Goal: Transaction & Acquisition: Purchase product/service

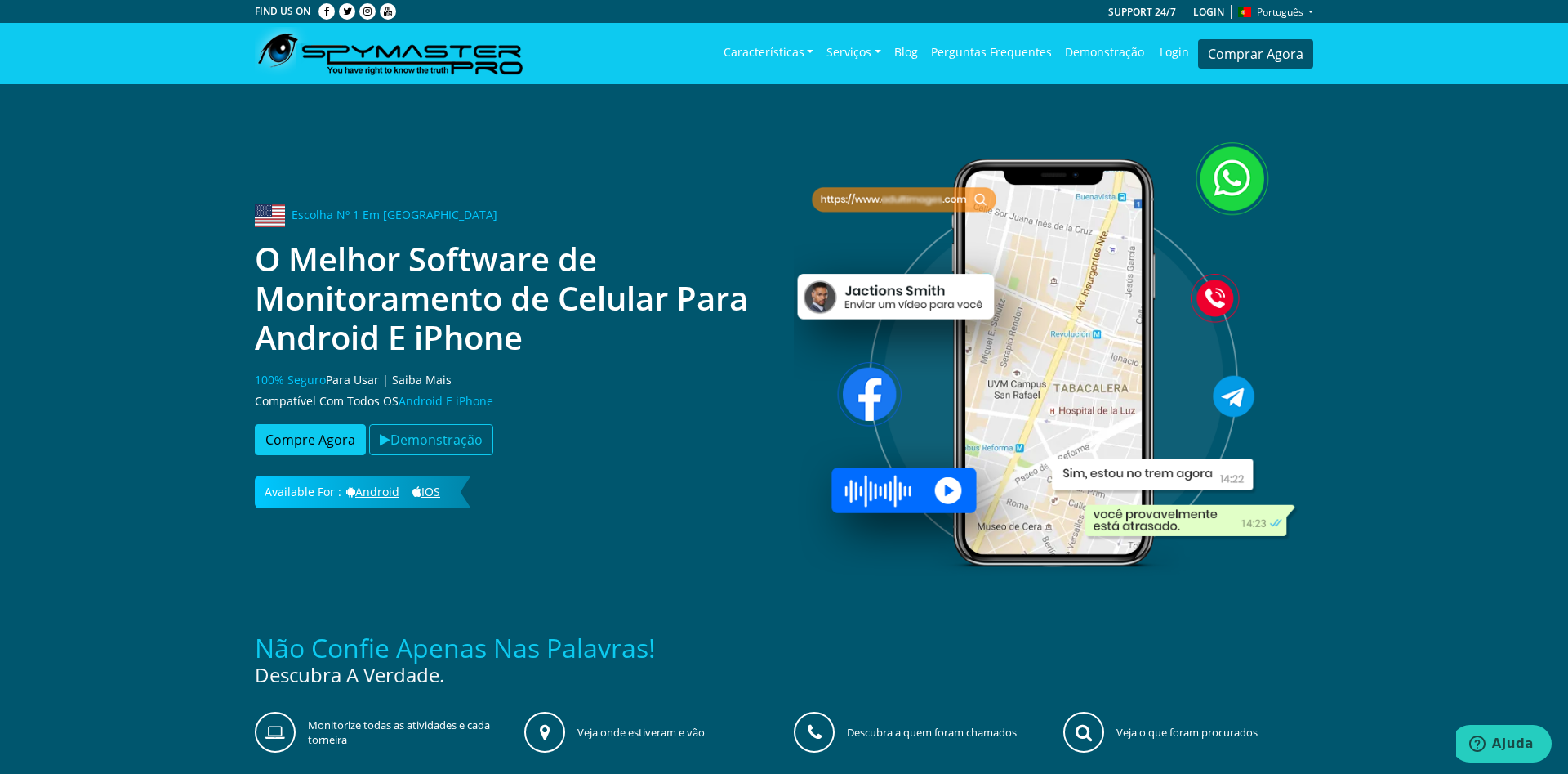
click at [1373, 295] on section "Escolha Nº 1 Em [GEOGRAPHIC_DATA] O Melhor Software de Monitoramento de Celular…" at bounding box center [784, 350] width 1568 height 532
click at [1203, 11] on link "Login" at bounding box center [1209, 12] width 45 height 14
click at [1267, 52] on link "Comprar Agora" at bounding box center [1255, 53] width 115 height 29
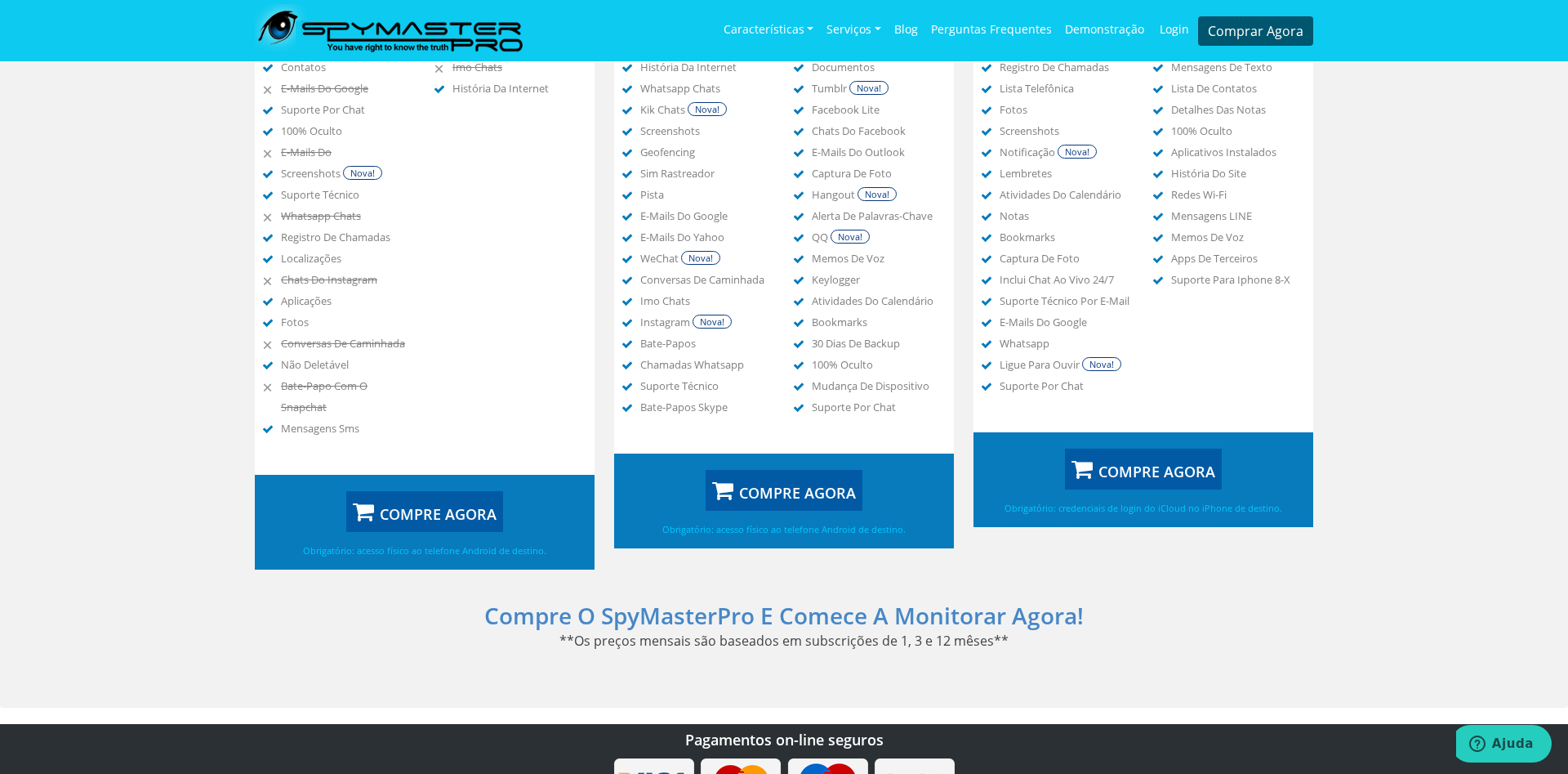
scroll to position [916, 0]
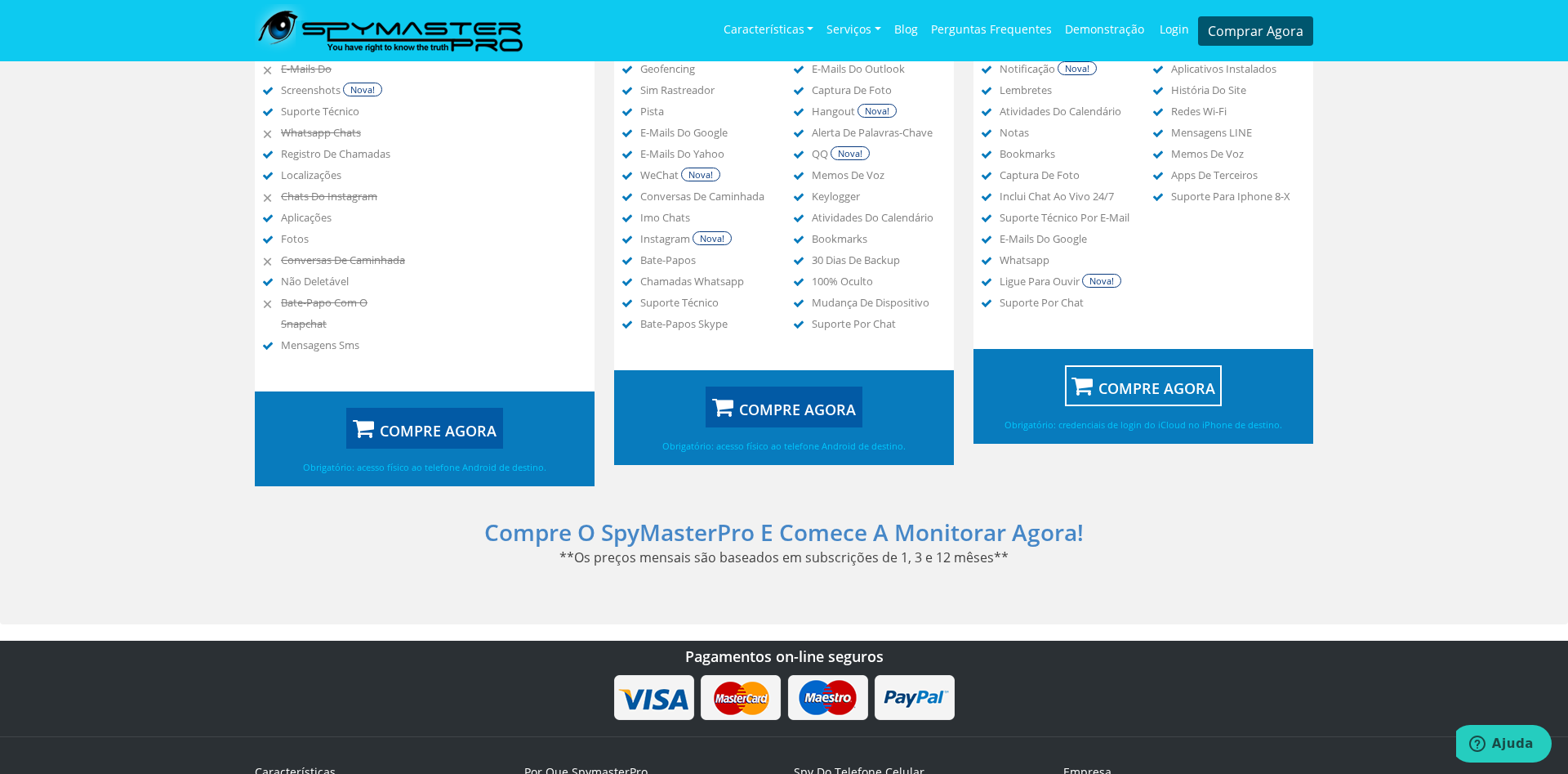
click at [1148, 401] on button "COMPRE AGORA" at bounding box center [1144, 385] width 157 height 41
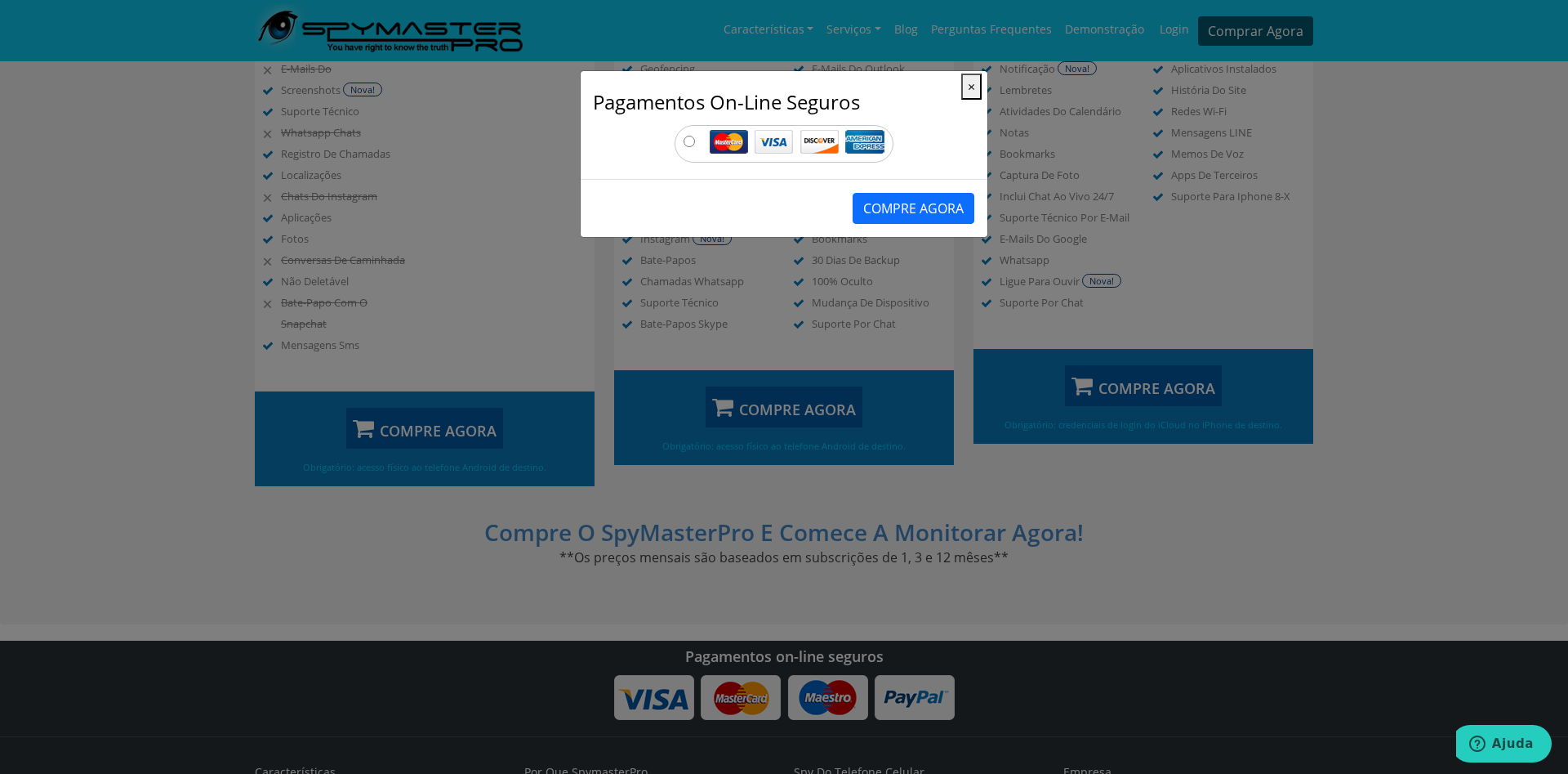
click at [805, 136] on img at bounding box center [797, 142] width 175 height 23
click at [920, 211] on button "COMPRE AGORA" at bounding box center [913, 208] width 122 height 31
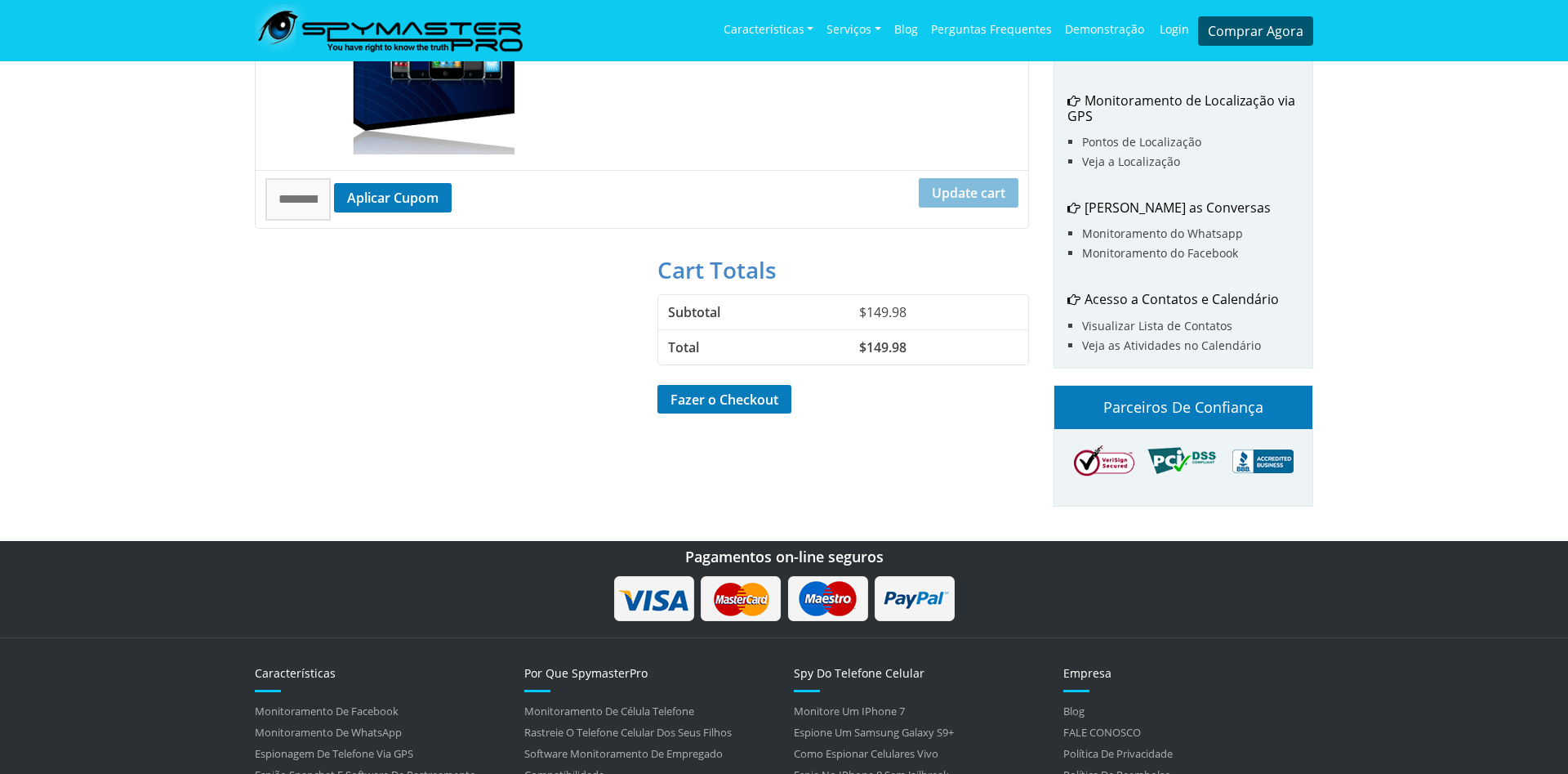
scroll to position [583, 0]
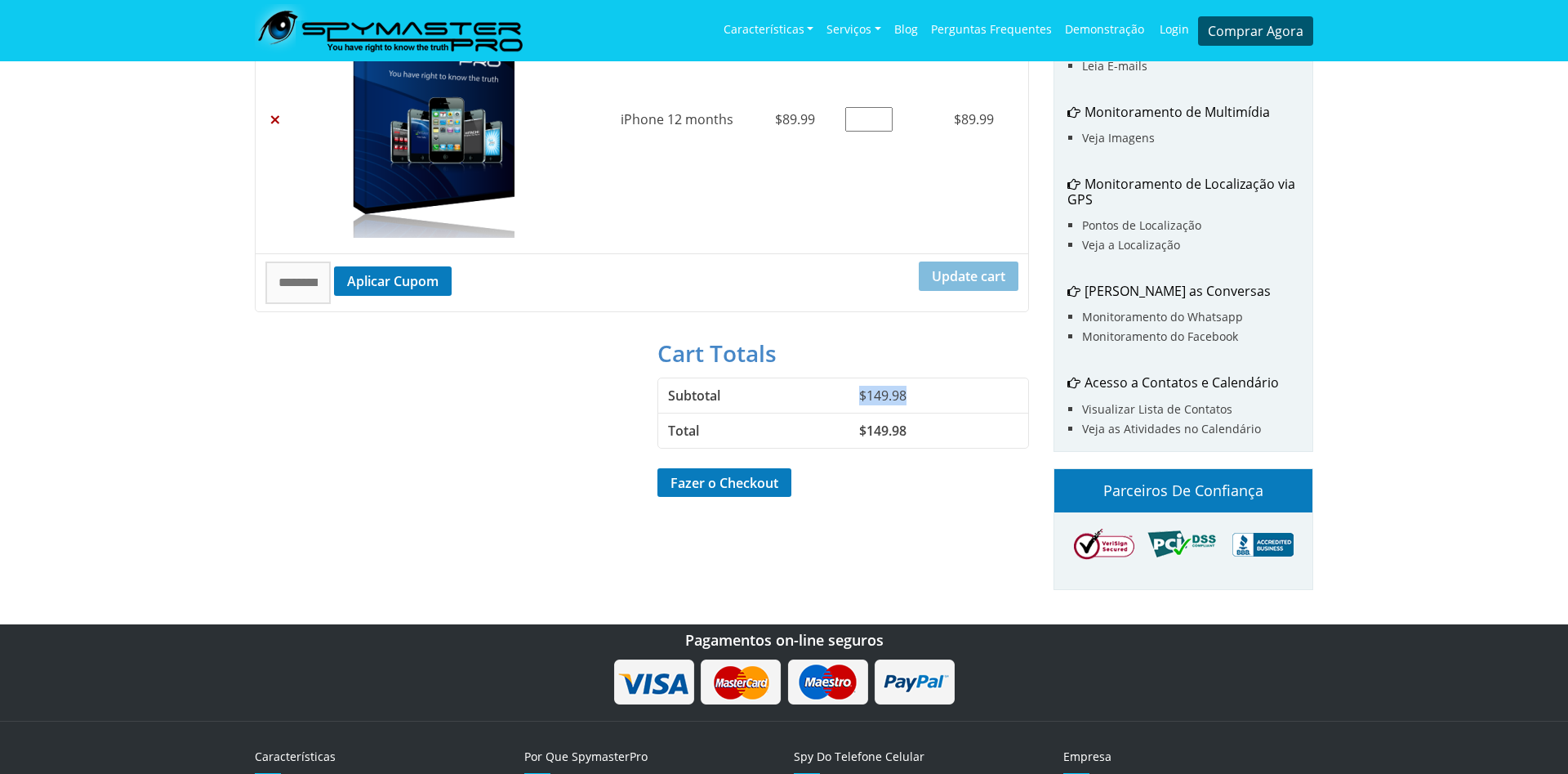
drag, startPoint x: 862, startPoint y: 397, endPoint x: 925, endPoint y: 401, distance: 63.1
click at [923, 401] on td "$ 149.98" at bounding box center [938, 395] width 179 height 35
click at [928, 400] on td "$ 149.98" at bounding box center [938, 395] width 179 height 35
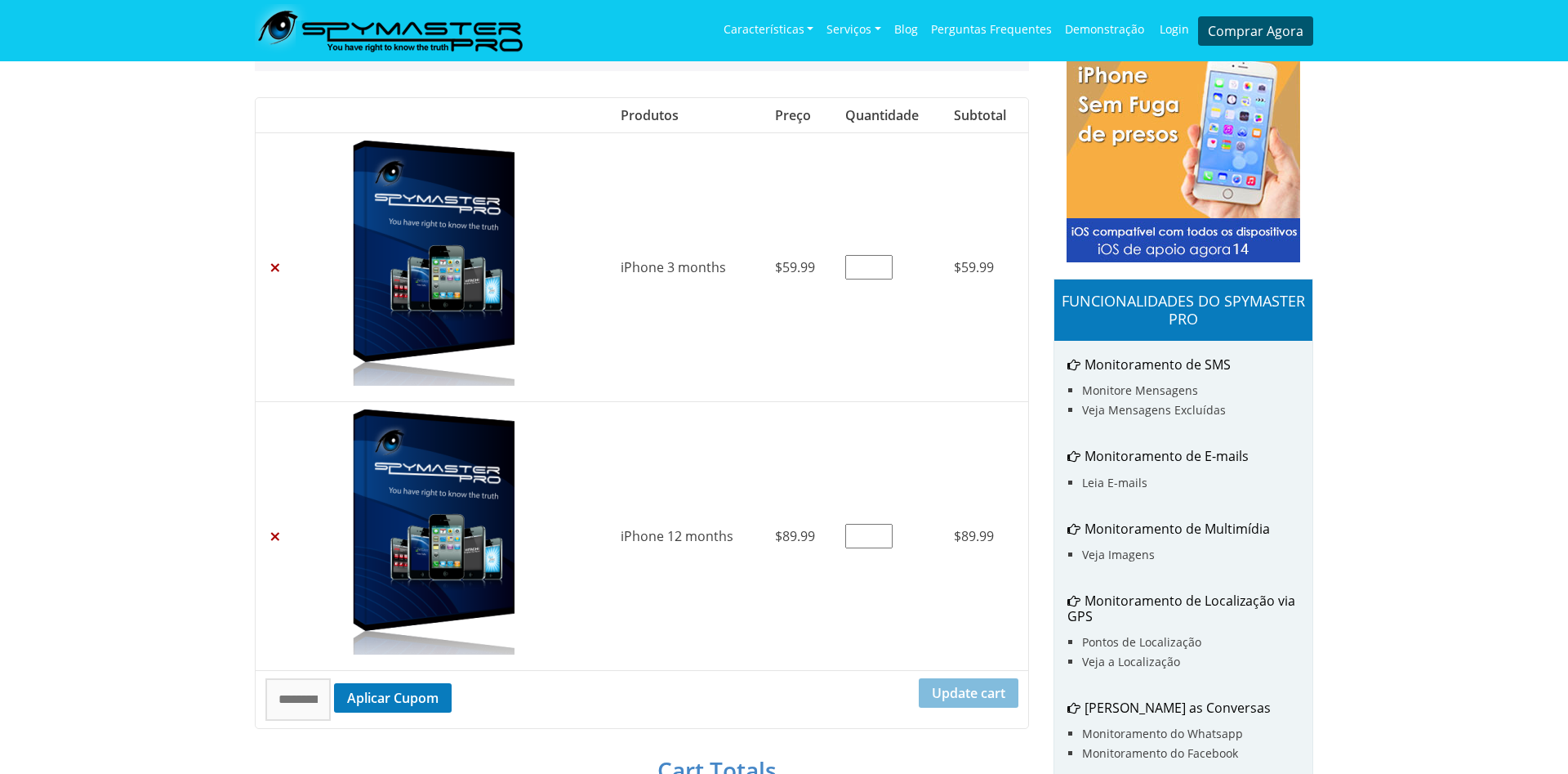
scroll to position [250, 0]
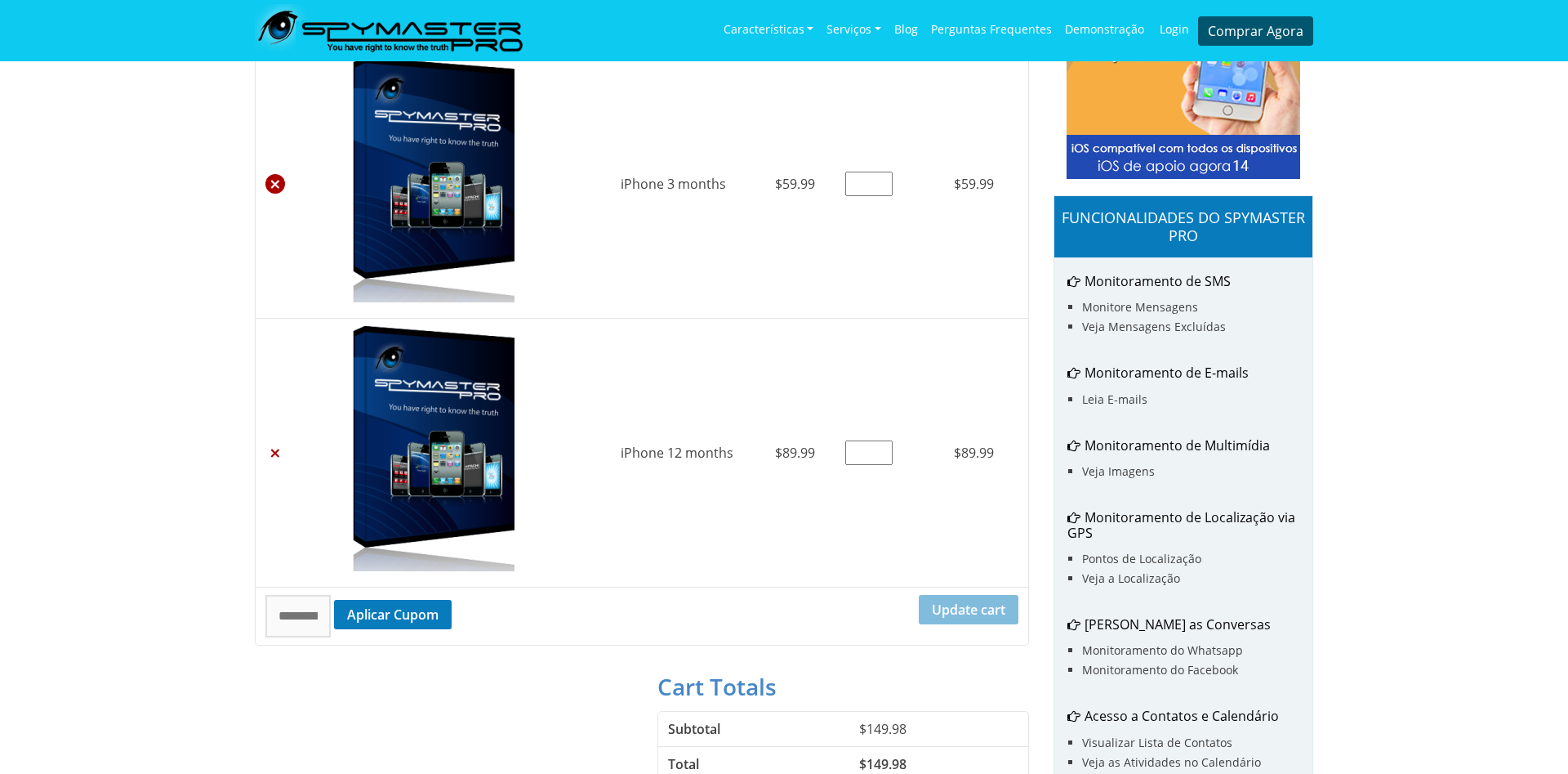
click at [274, 186] on link "×" at bounding box center [275, 184] width 20 height 20
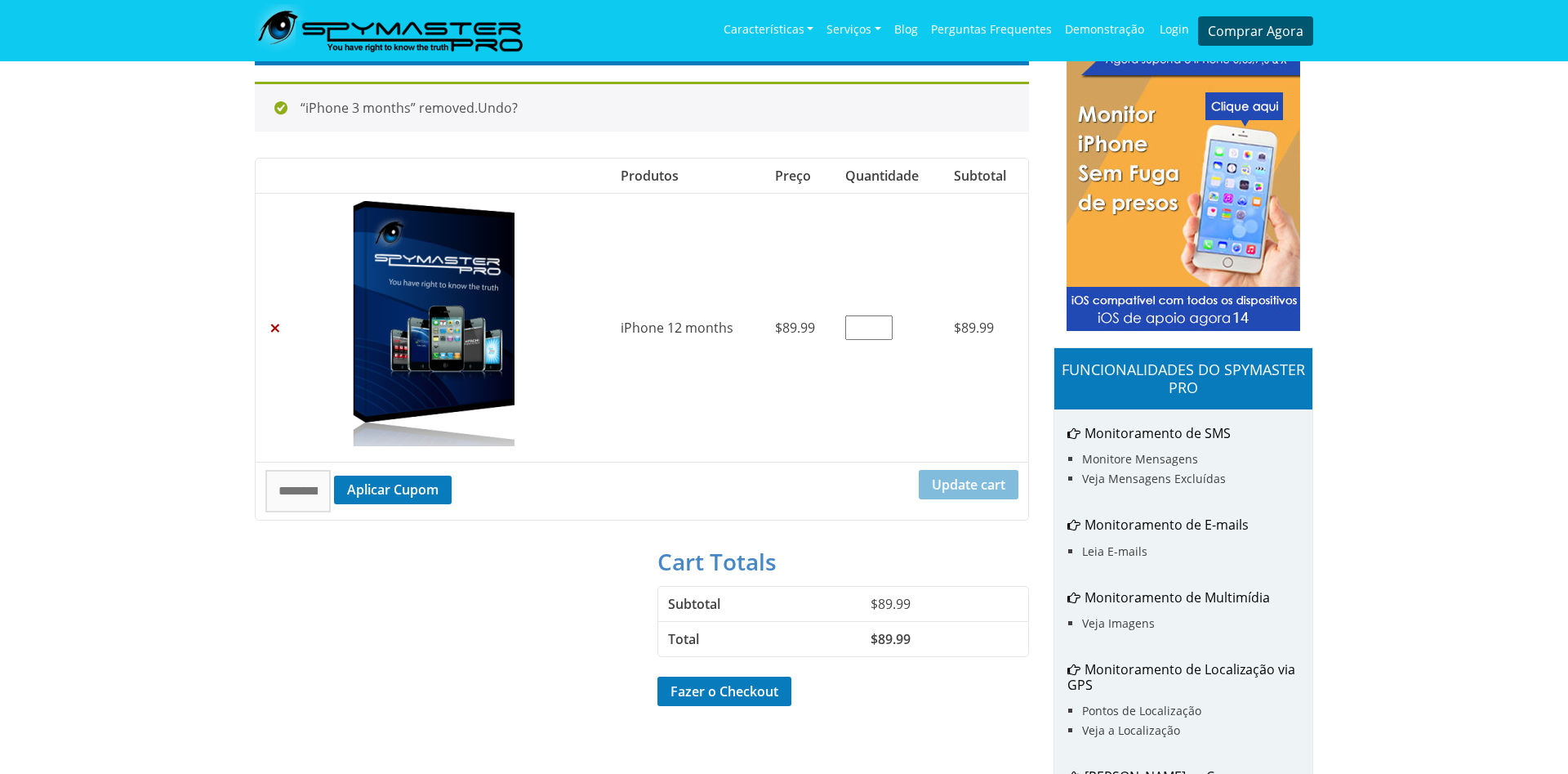
scroll to position [0, 0]
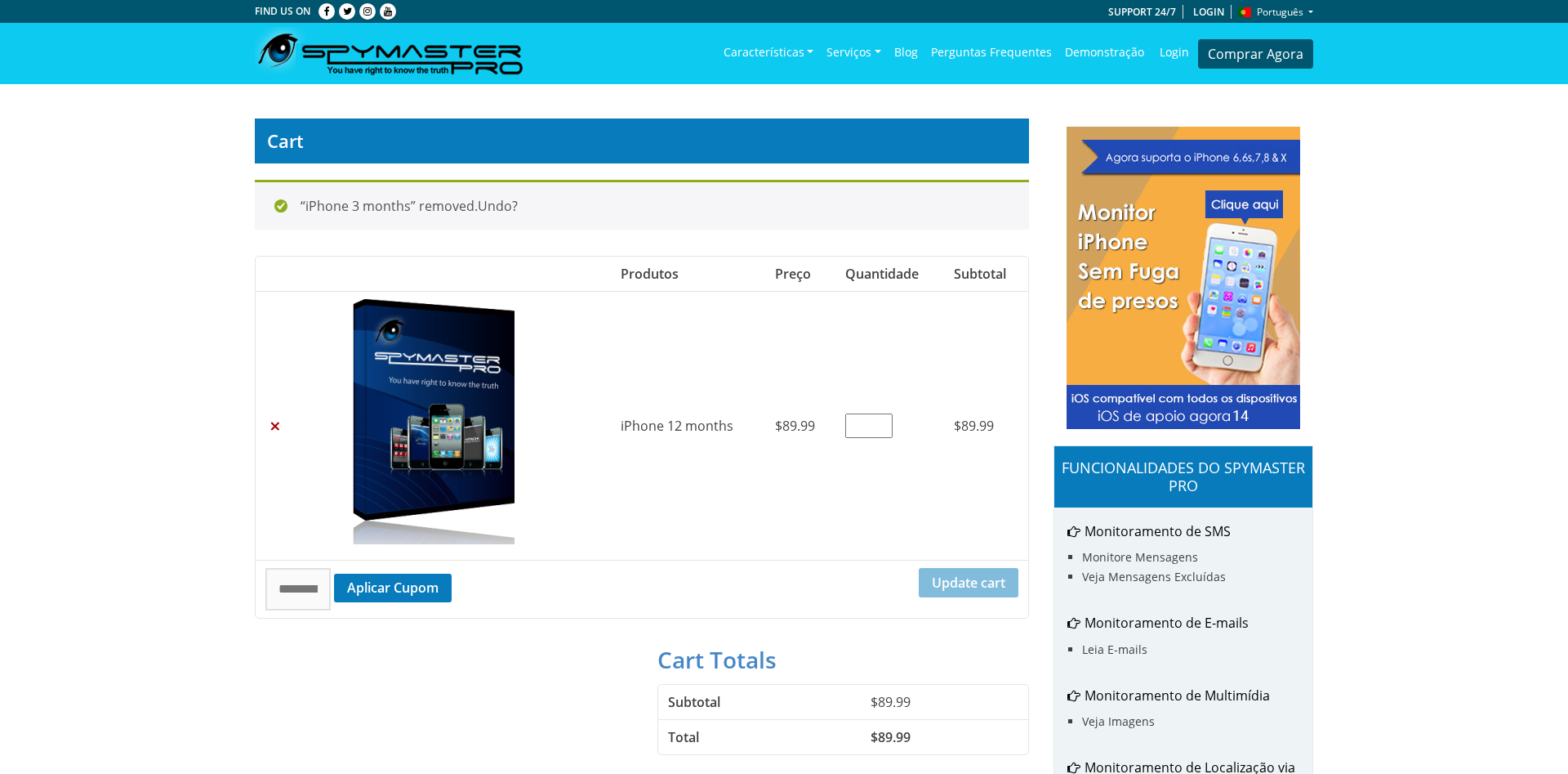
click at [488, 425] on img at bounding box center [434, 422] width 245 height 245
click at [139, 186] on section "Cart “iPhone 3 months” removed. Undo? Remove item Thumbnail image Produtos Preç…" at bounding box center [784, 646] width 1568 height 1123
click at [1177, 483] on h5 "FUNCIONALIDADES DO SPYMASTER PRO" at bounding box center [1182, 476] width 258 height 61
click at [1195, 424] on img at bounding box center [1182, 274] width 234 height 311
click at [1197, 288] on img at bounding box center [1182, 274] width 234 height 311
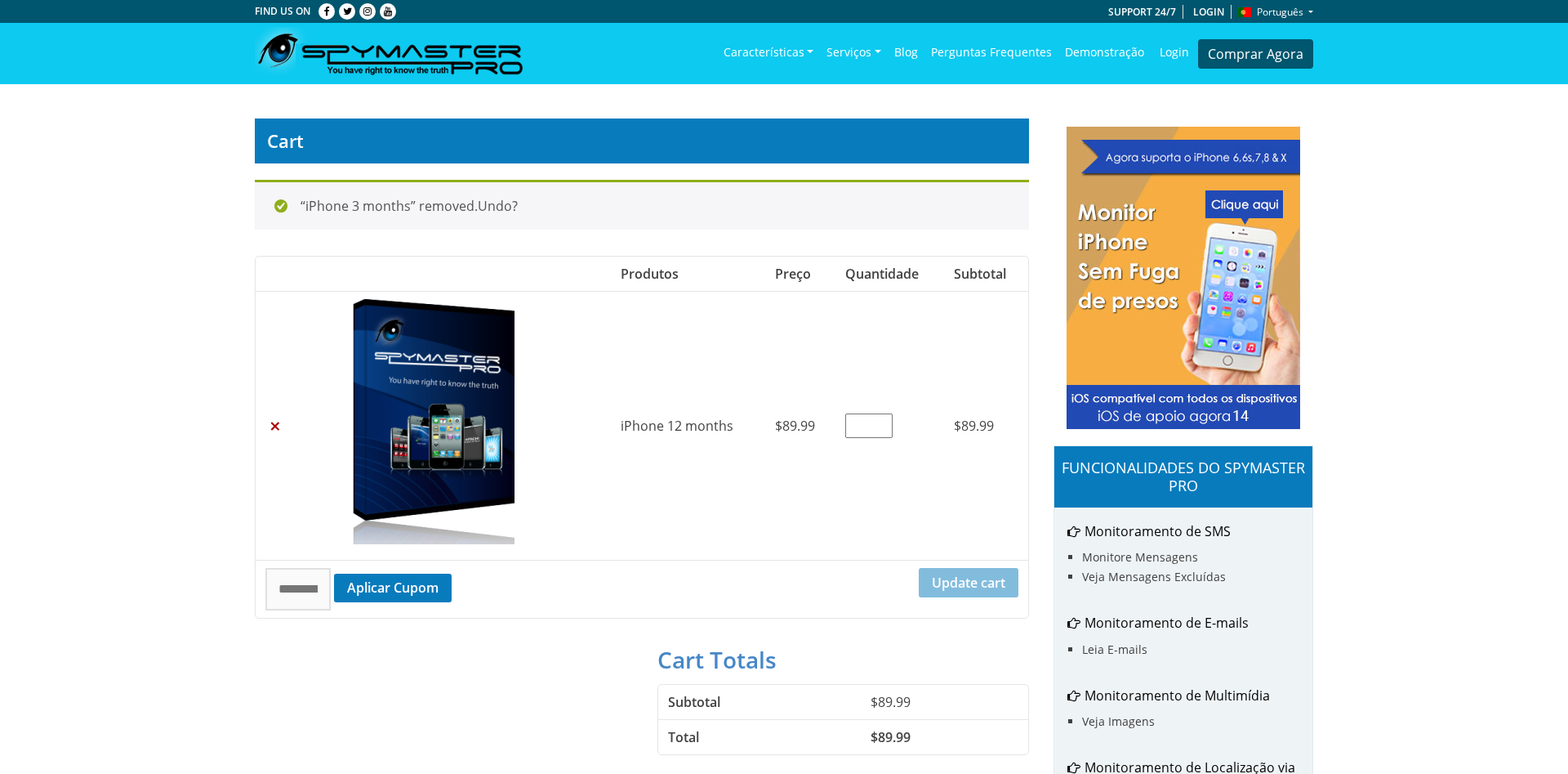
click at [1234, 196] on img at bounding box center [1182, 274] width 234 height 311
click at [1252, 206] on img at bounding box center [1182, 274] width 234 height 311
click at [1226, 295] on img at bounding box center [1182, 274] width 234 height 311
click at [1218, 211] on img at bounding box center [1182, 274] width 234 height 311
click at [1161, 152] on img at bounding box center [1182, 274] width 234 height 311
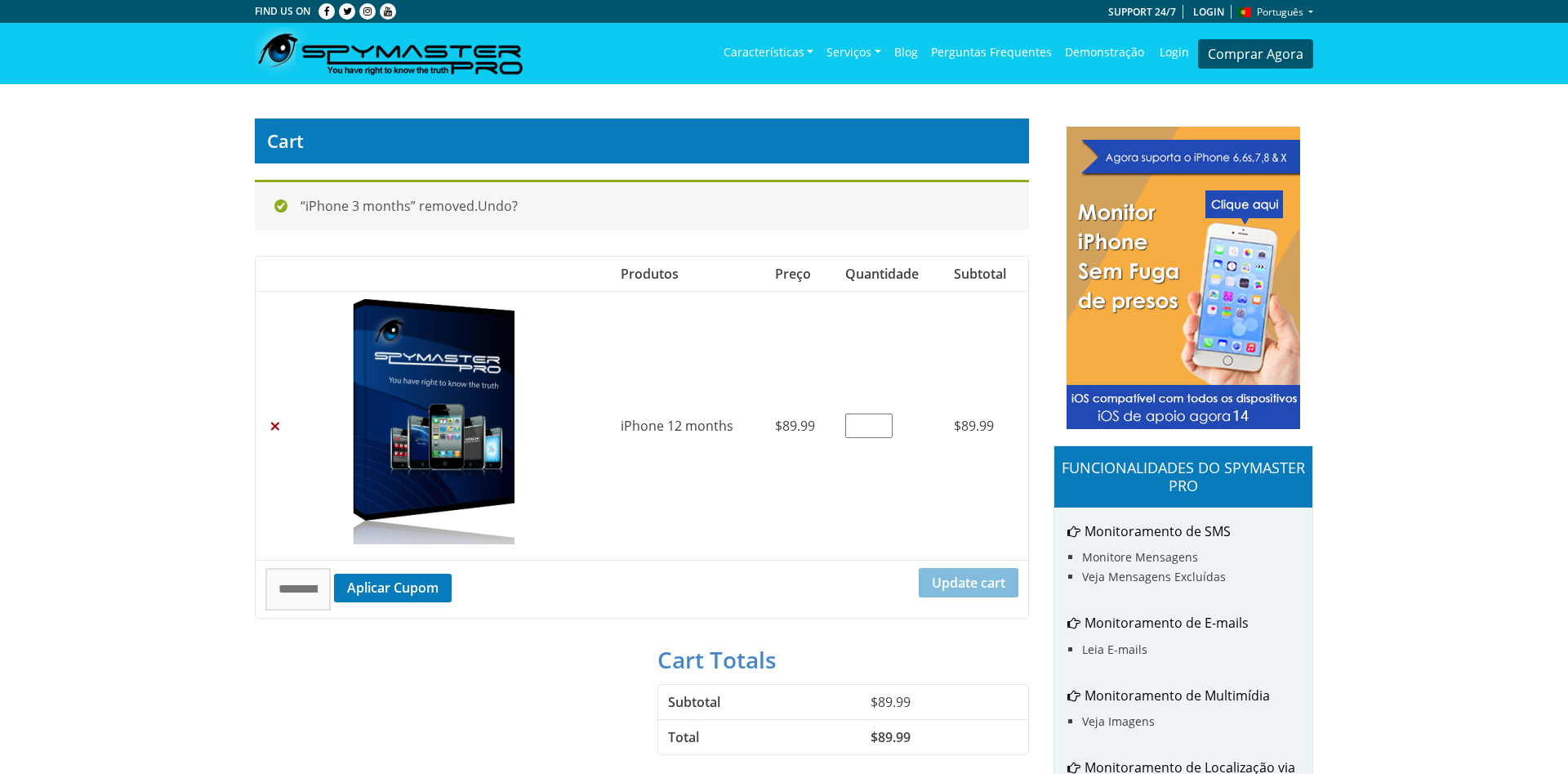
scroll to position [167, 0]
